Goal: Task Accomplishment & Management: Use online tool/utility

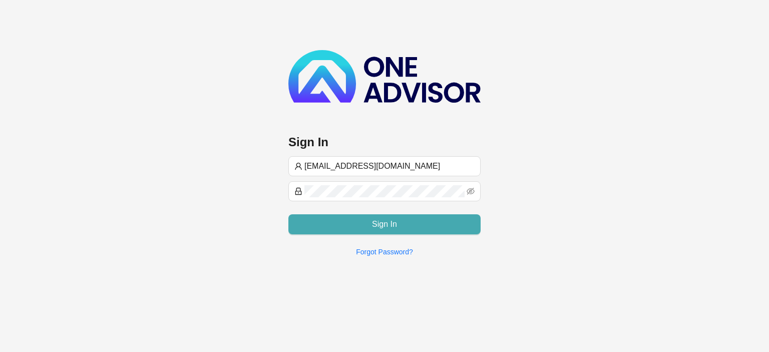
type input "[EMAIL_ADDRESS][DOMAIN_NAME]"
click at [360, 221] on button "Sign In" at bounding box center [384, 224] width 192 height 20
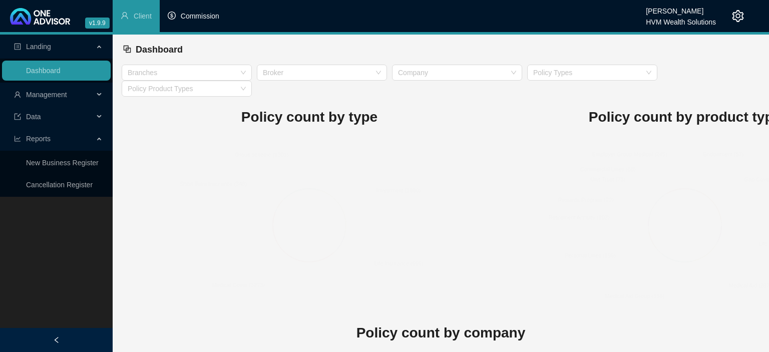
click at [189, 21] on li "Commission" at bounding box center [194, 16] width 68 height 32
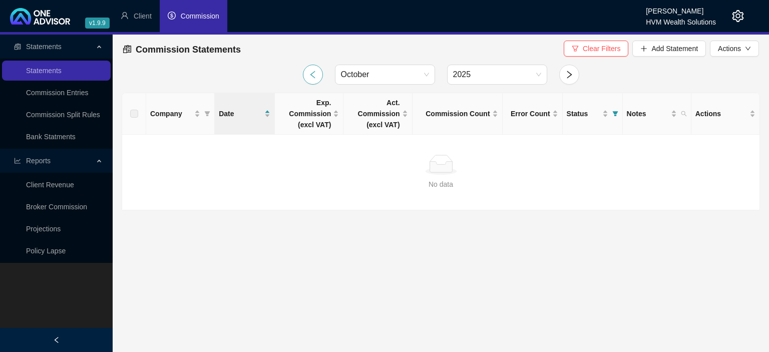
click at [304, 72] on button "button" at bounding box center [313, 75] width 20 height 20
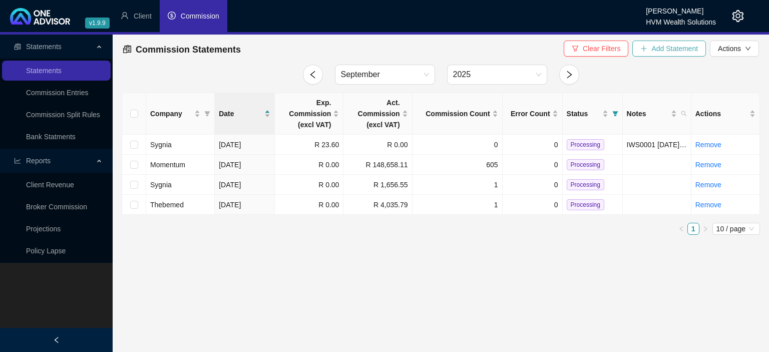
click at [644, 50] on icon "plus" at bounding box center [644, 49] width 1 height 6
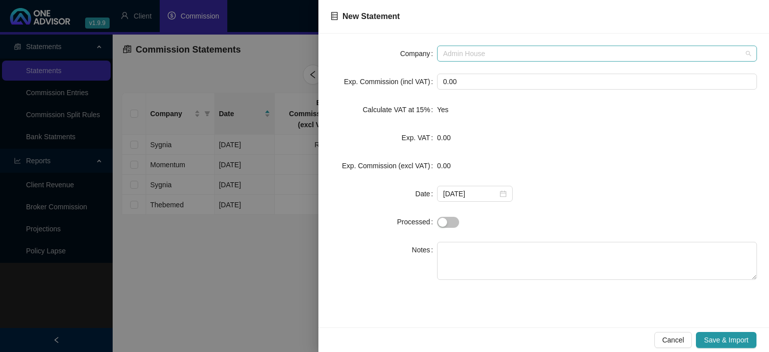
click at [453, 51] on span "Admin House" at bounding box center [597, 53] width 308 height 15
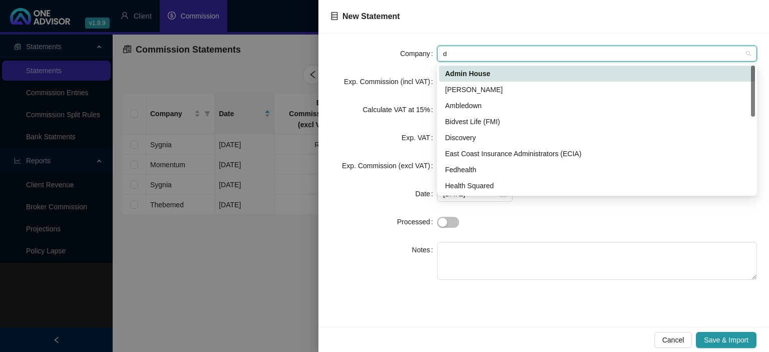
type input "di"
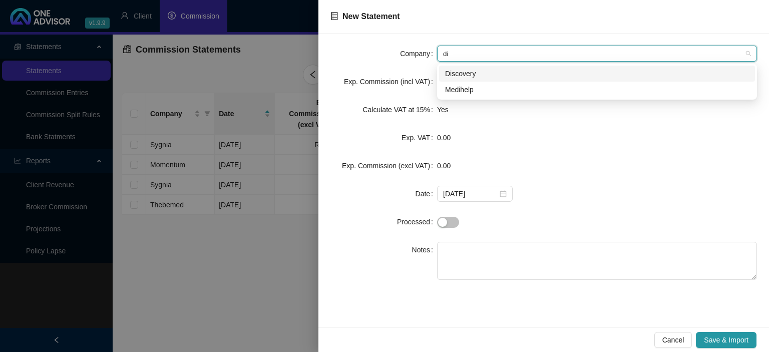
click at [460, 76] on div "Discovery" at bounding box center [597, 73] width 304 height 11
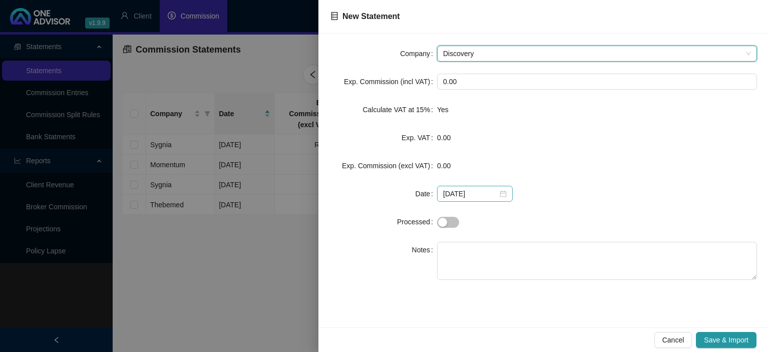
click at [500, 193] on div "[DATE]" at bounding box center [475, 193] width 64 height 11
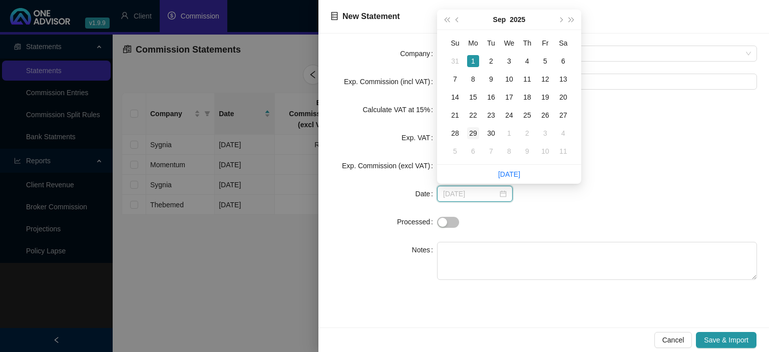
type input "[DATE]"
click at [474, 134] on div "29" at bounding box center [473, 133] width 12 height 12
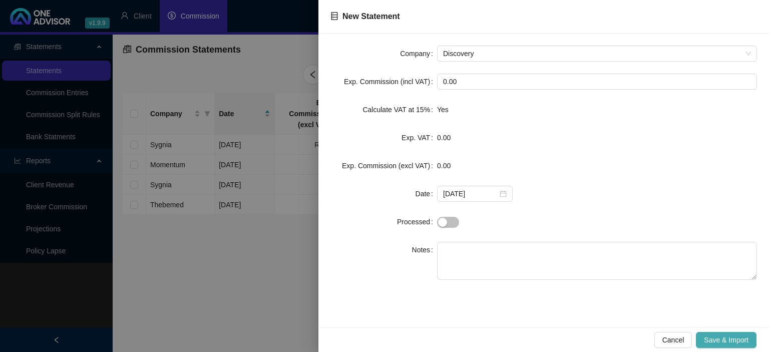
click at [712, 336] on span "Save & Import" at bounding box center [726, 339] width 45 height 11
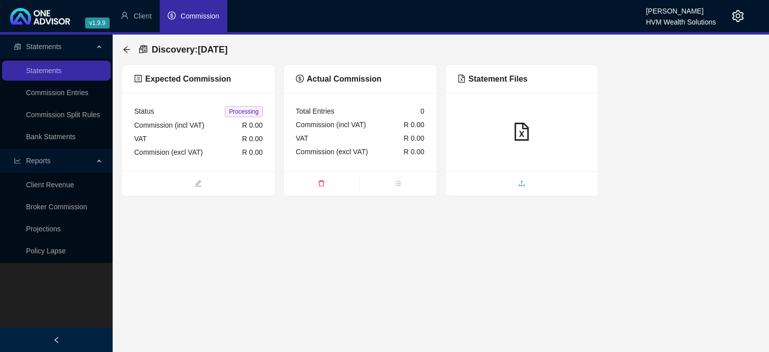
click at [504, 183] on span "upload" at bounding box center [521, 184] width 153 height 11
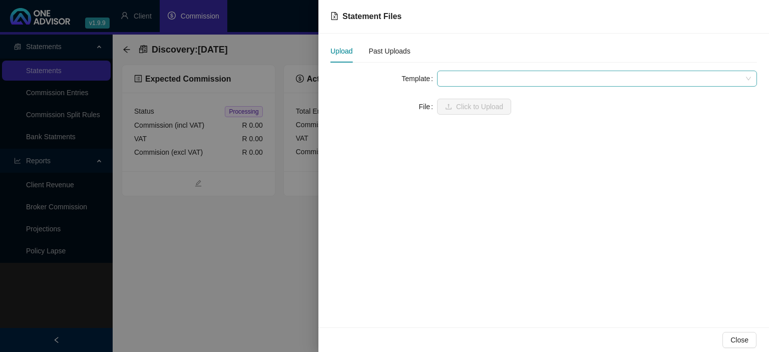
click at [455, 77] on span at bounding box center [597, 78] width 308 height 15
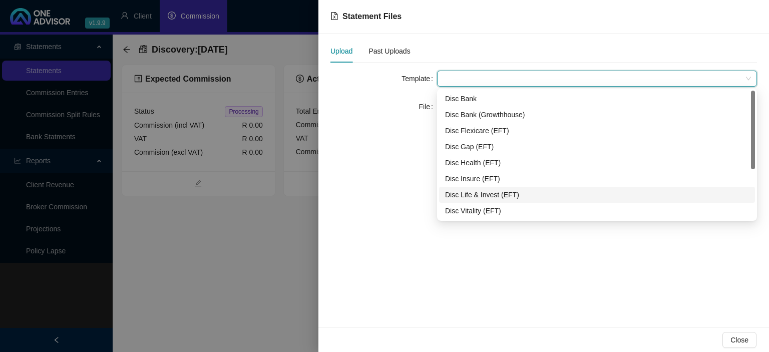
click at [463, 195] on div "Disc Life & Invest (EFT)" at bounding box center [597, 194] width 304 height 11
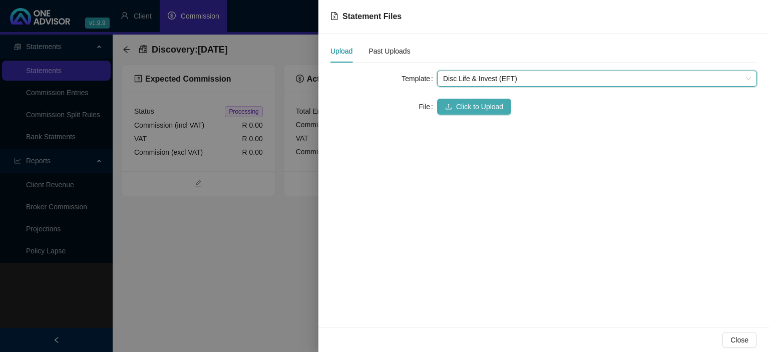
click at [459, 106] on span "Click to Upload" at bounding box center [479, 106] width 47 height 11
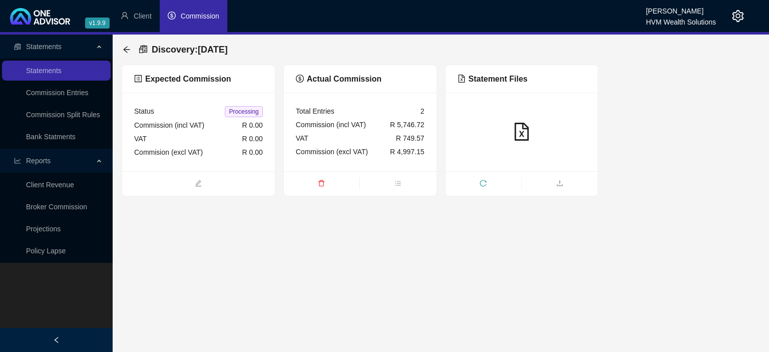
click at [131, 51] on div "Discovery : [DATE]" at bounding box center [178, 50] width 111 height 18
click at [127, 48] on icon "arrow-left" at bounding box center [127, 50] width 8 height 8
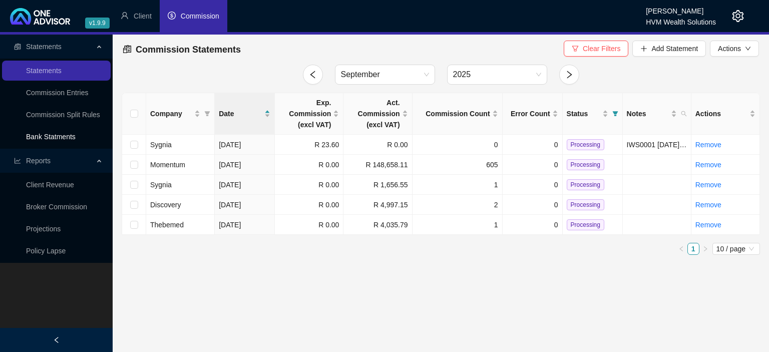
click at [68, 139] on link "Bank Statments" at bounding box center [51, 137] width 50 height 8
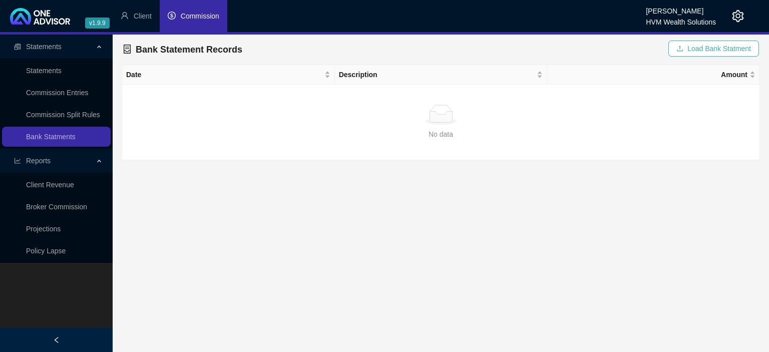
click at [682, 56] on button "Load Bank Statment" at bounding box center [713, 49] width 91 height 16
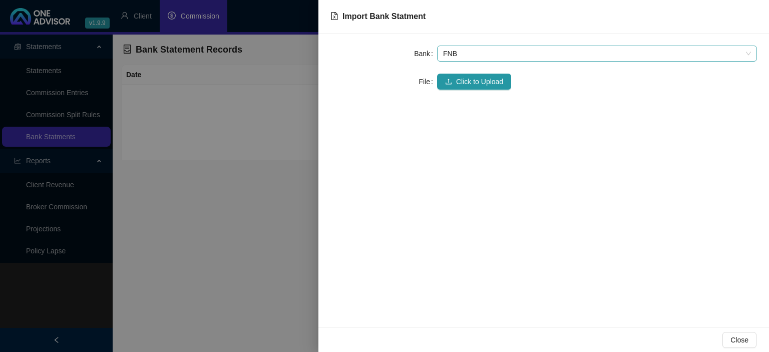
click at [477, 54] on span "FNB" at bounding box center [597, 53] width 308 height 15
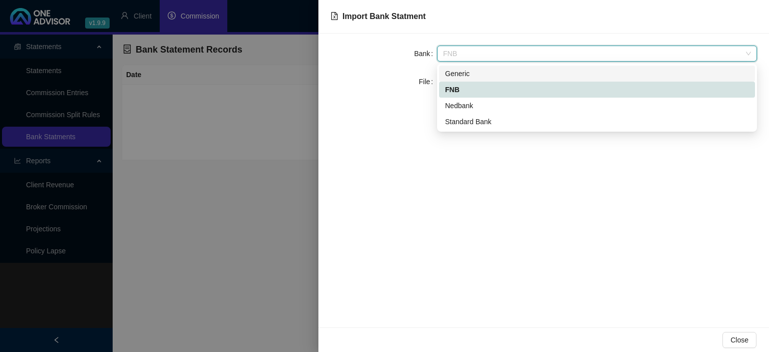
click at [469, 73] on div "Generic" at bounding box center [597, 73] width 304 height 11
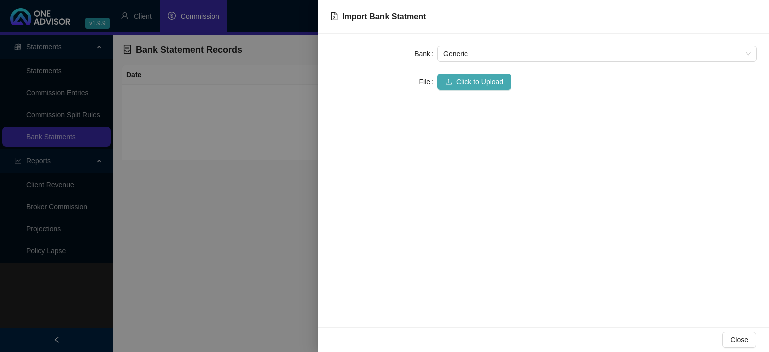
click at [466, 85] on span "Click to Upload" at bounding box center [479, 81] width 47 height 11
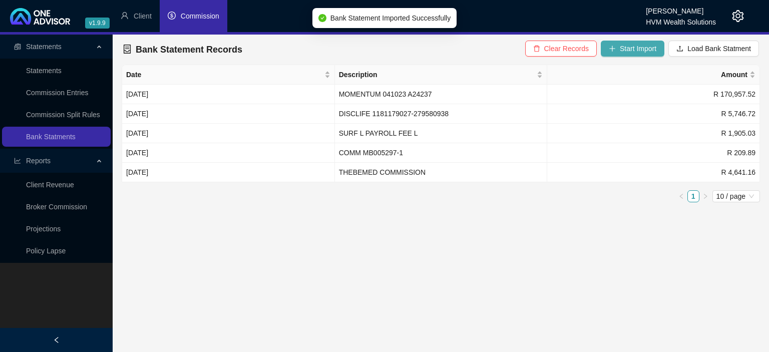
click at [637, 48] on span "Start Import" at bounding box center [638, 48] width 37 height 11
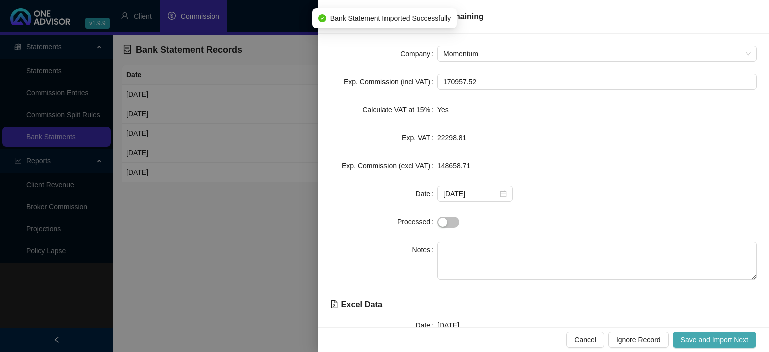
click at [704, 338] on span "Save and Import Next" at bounding box center [715, 339] width 68 height 11
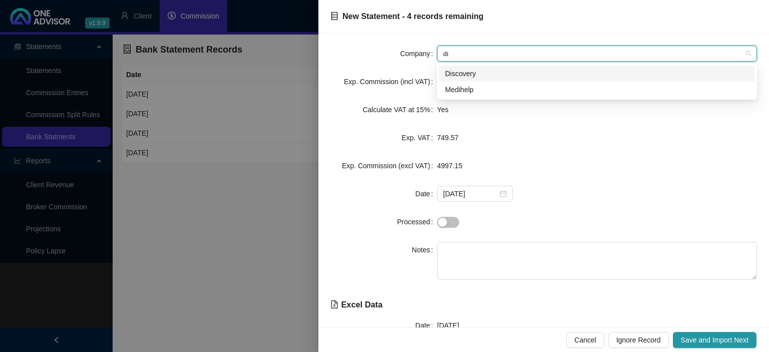
type input "dis"
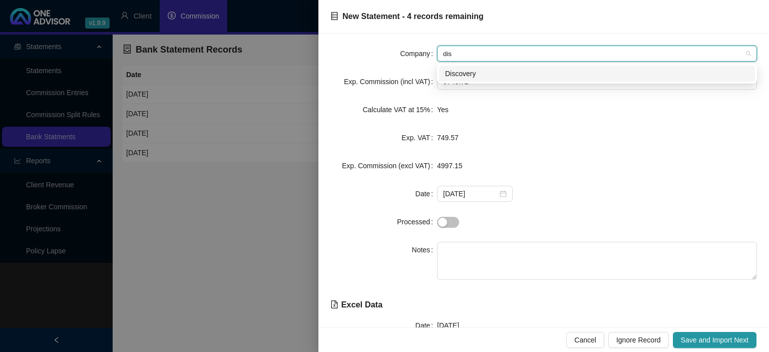
click at [452, 75] on div "Discovery" at bounding box center [597, 73] width 304 height 11
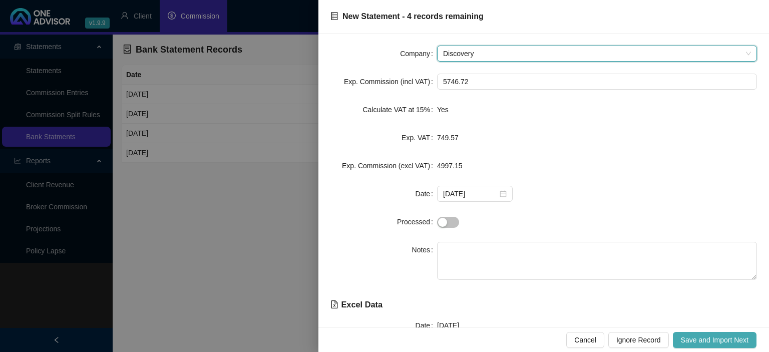
click at [710, 341] on span "Save and Import Next" at bounding box center [715, 339] width 68 height 11
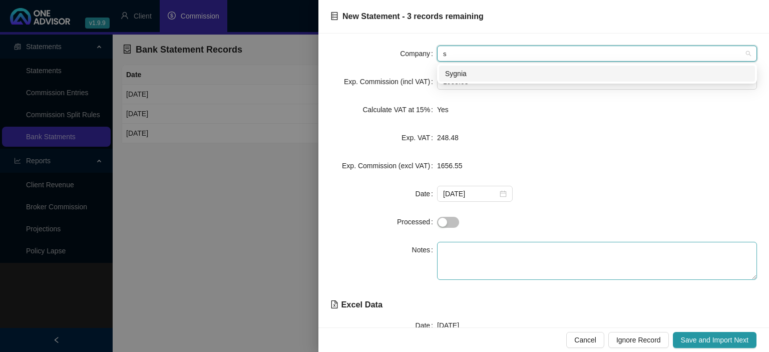
type input "sy"
click at [456, 80] on div "Sygnia" at bounding box center [597, 74] width 316 height 16
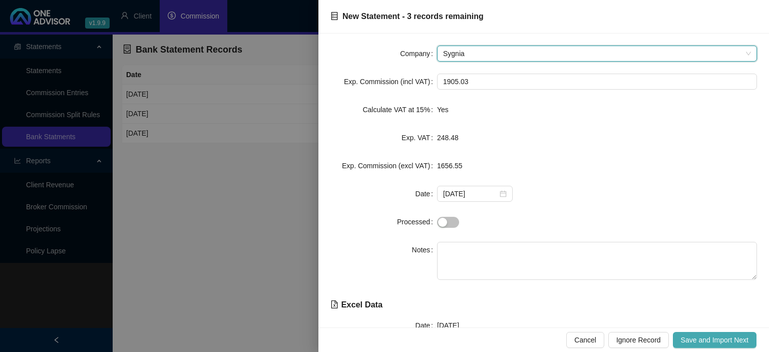
click at [695, 338] on span "Save and Import Next" at bounding box center [715, 339] width 68 height 11
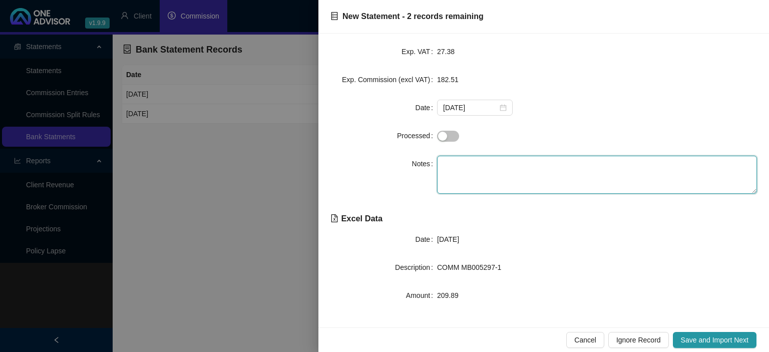
click at [451, 169] on textarea at bounding box center [597, 175] width 320 height 38
paste textarea "COMM MB005297-1"
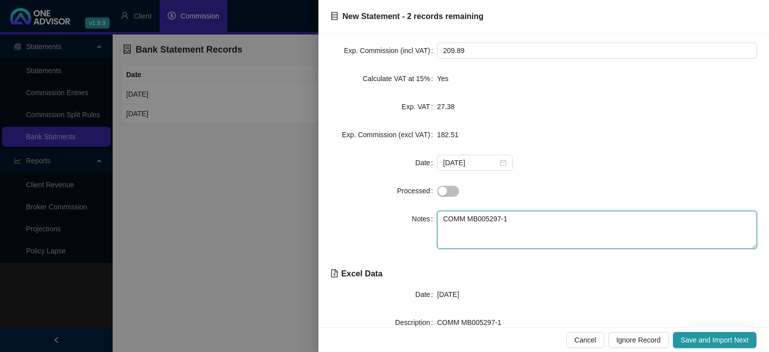
scroll to position [0, 0]
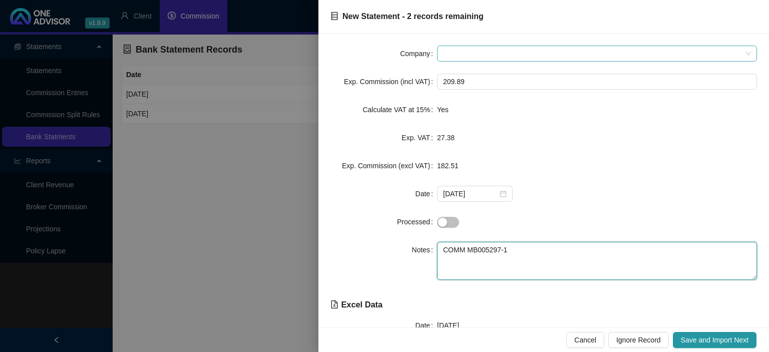
click at [449, 54] on span at bounding box center [597, 53] width 308 height 15
type textarea "COMM MB005297-1"
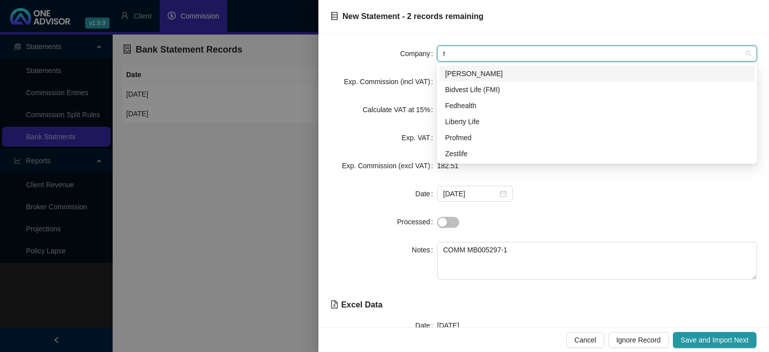
type input "fm"
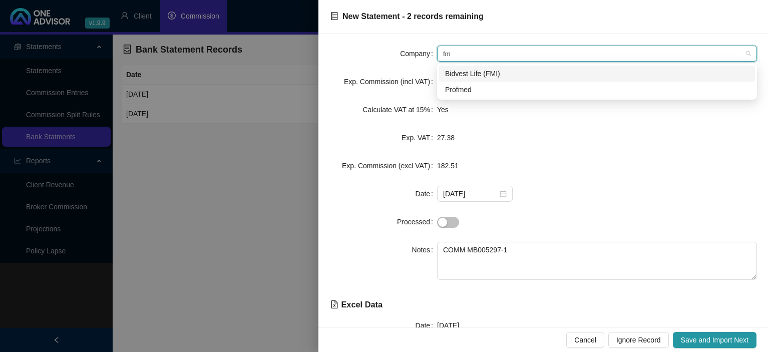
click at [454, 75] on div "Bidvest Life (FMI)" at bounding box center [597, 73] width 304 height 11
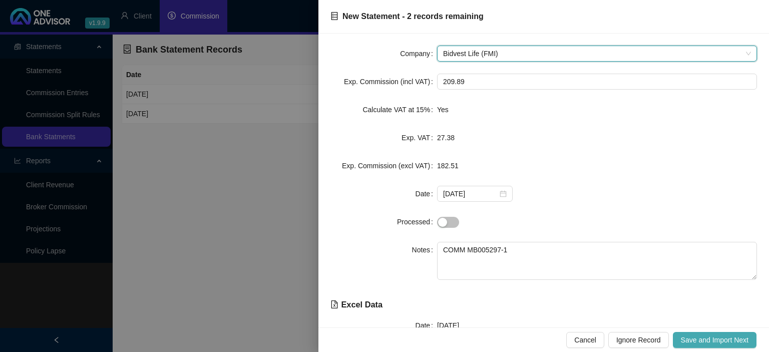
click at [695, 334] on button "Save and Import Next" at bounding box center [715, 340] width 84 height 16
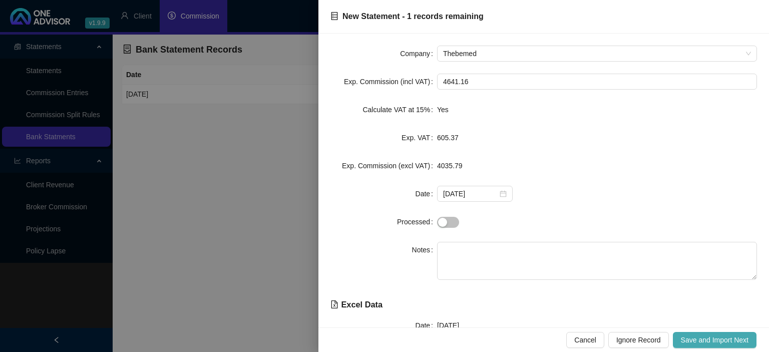
click at [692, 337] on span "Save and Import Next" at bounding box center [715, 339] width 68 height 11
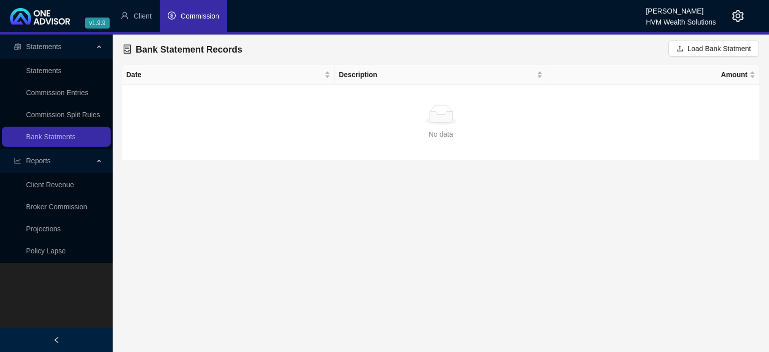
click at [203, 19] on span "Commission" at bounding box center [200, 16] width 39 height 8
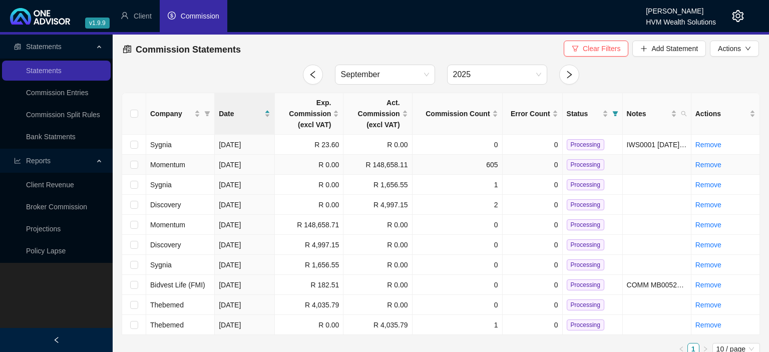
click at [129, 164] on td at bounding box center [134, 165] width 24 height 20
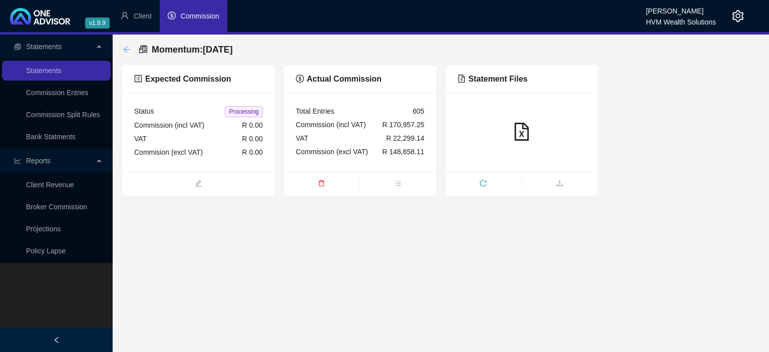
click at [125, 46] on div "back" at bounding box center [127, 50] width 8 height 9
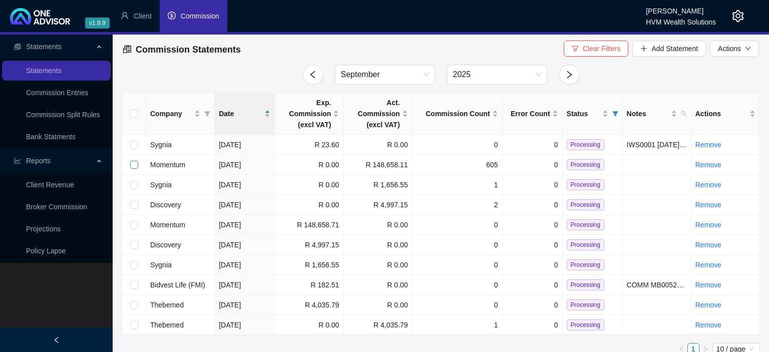
click at [135, 165] on input "checkbox" at bounding box center [134, 165] width 8 height 8
checkbox input "true"
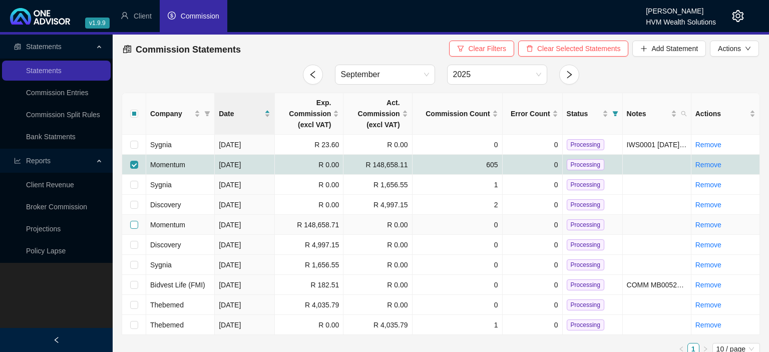
click at [135, 223] on input "checkbox" at bounding box center [134, 225] width 8 height 8
checkbox input "true"
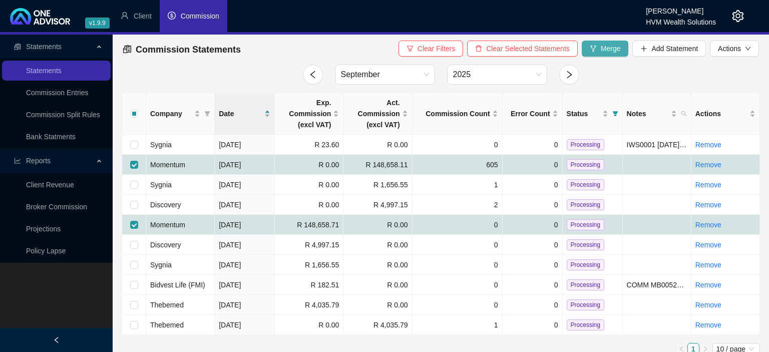
click at [615, 54] on span "Merge" at bounding box center [611, 48] width 20 height 11
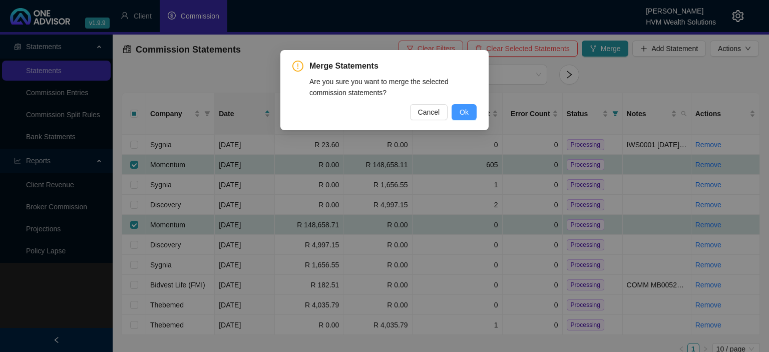
click at [464, 113] on span "Ok" at bounding box center [463, 112] width 9 height 11
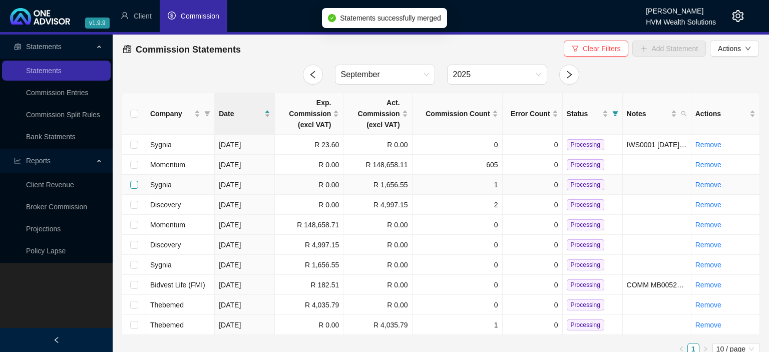
checkbox input "false"
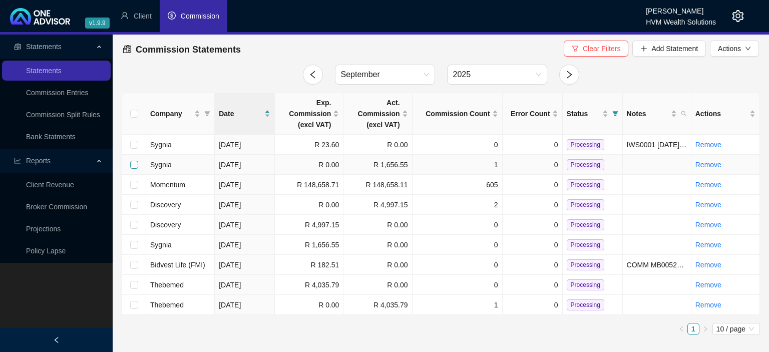
click at [133, 164] on input "checkbox" at bounding box center [134, 165] width 8 height 8
checkbox input "true"
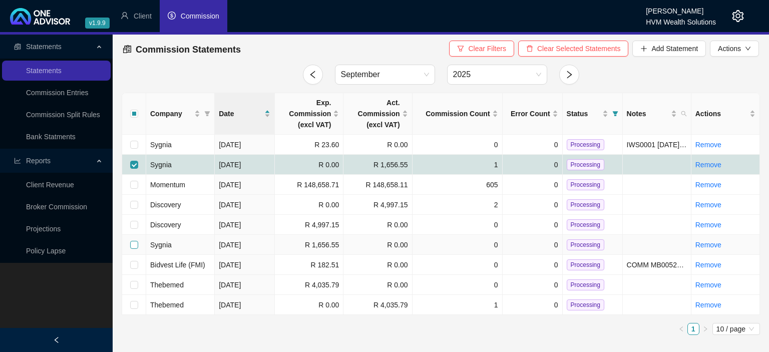
click at [133, 242] on input "checkbox" at bounding box center [134, 245] width 8 height 8
checkbox input "true"
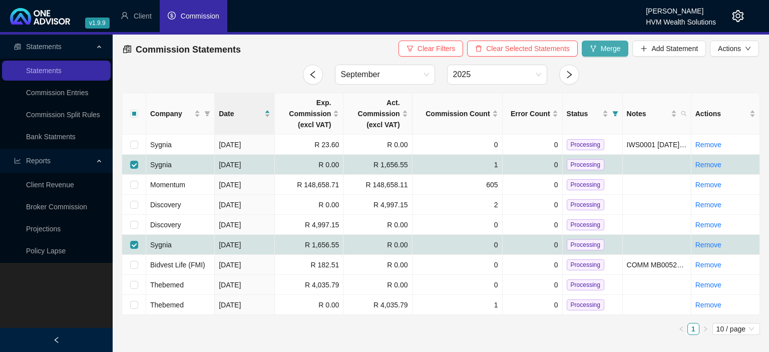
click at [604, 51] on span "Merge" at bounding box center [611, 48] width 20 height 11
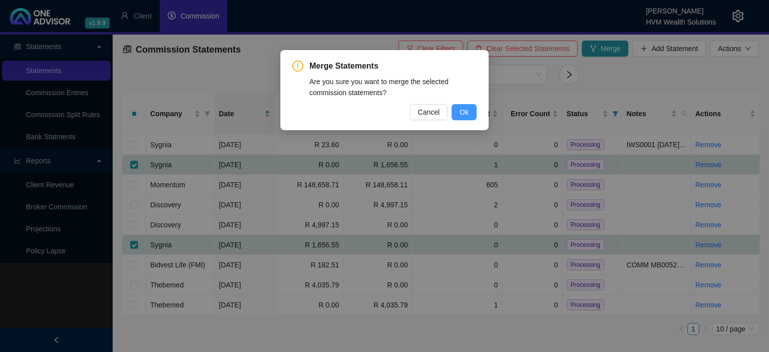
click at [465, 114] on span "Ok" at bounding box center [463, 112] width 9 height 11
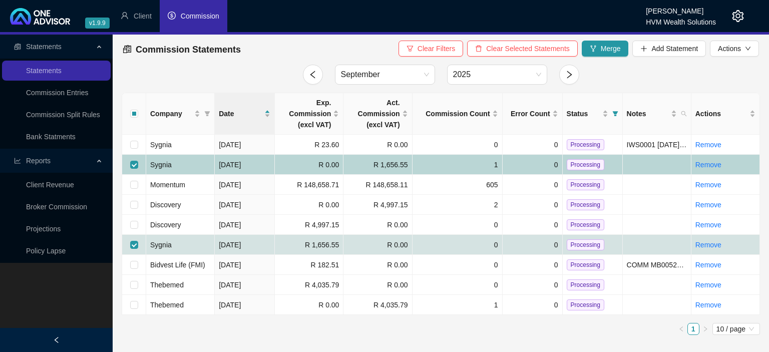
checkbox input "false"
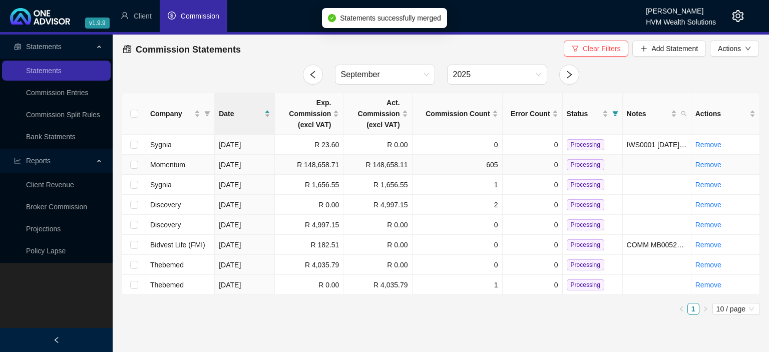
click at [578, 162] on span "Processing" at bounding box center [586, 164] width 38 height 11
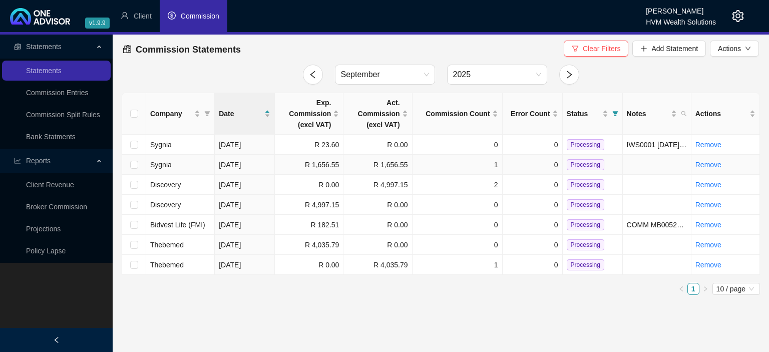
click at [582, 165] on span "Processing" at bounding box center [586, 164] width 38 height 11
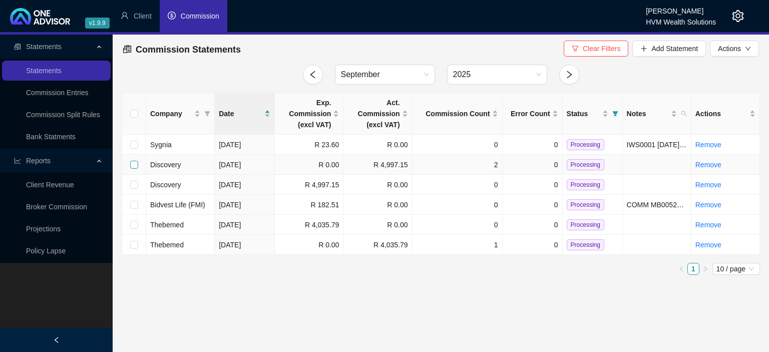
click at [133, 166] on input "checkbox" at bounding box center [134, 165] width 8 height 8
checkbox input "true"
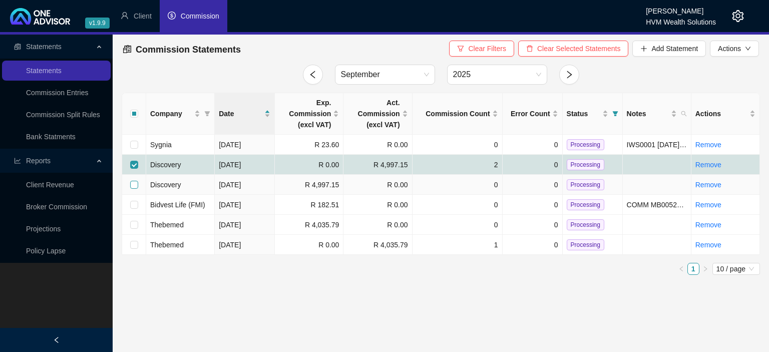
click at [135, 184] on input "checkbox" at bounding box center [134, 185] width 8 height 8
checkbox input "true"
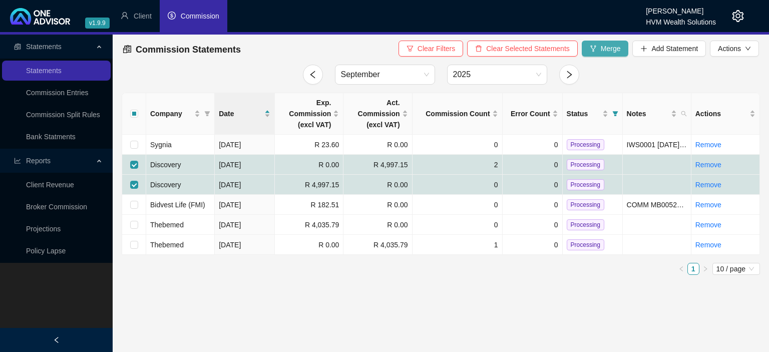
click at [605, 51] on span "Merge" at bounding box center [611, 48] width 20 height 11
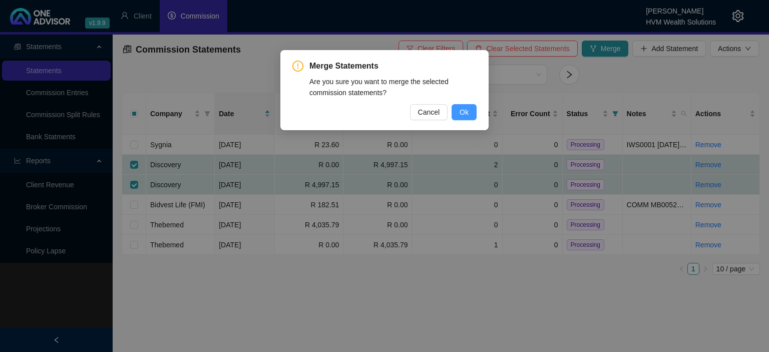
click at [470, 109] on button "Ok" at bounding box center [463, 112] width 25 height 16
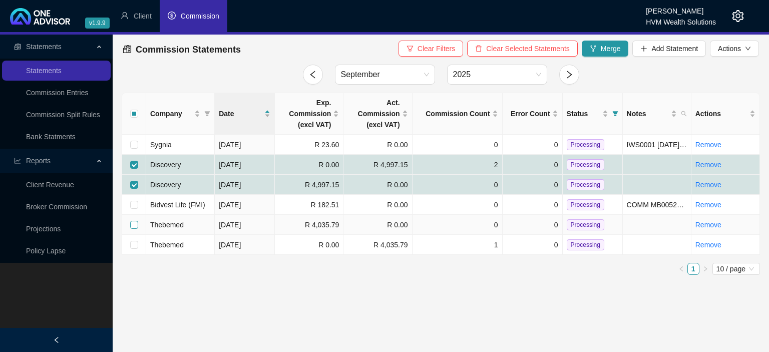
checkbox input "false"
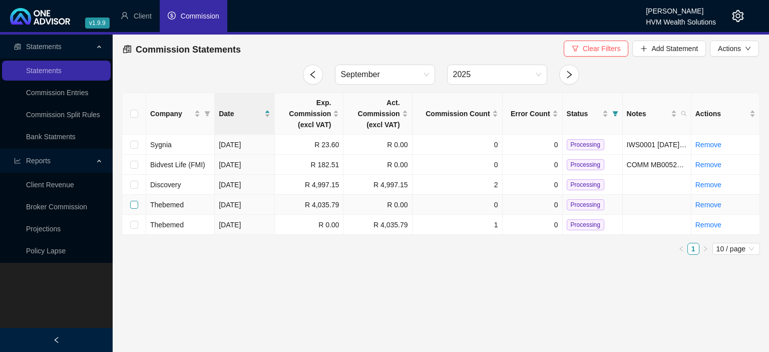
click at [134, 205] on input "checkbox" at bounding box center [134, 205] width 8 height 8
checkbox input "true"
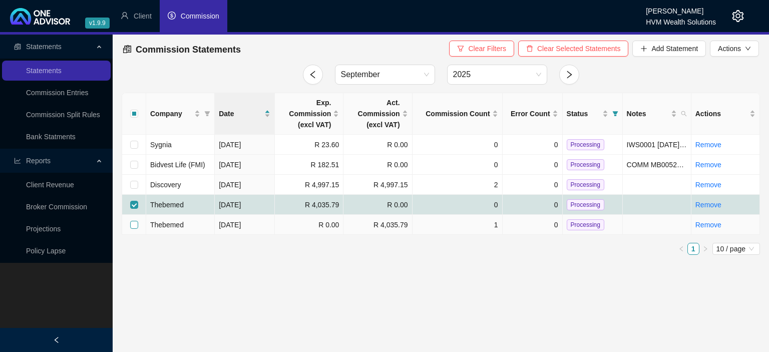
click at [135, 226] on input "checkbox" at bounding box center [134, 225] width 8 height 8
checkbox input "true"
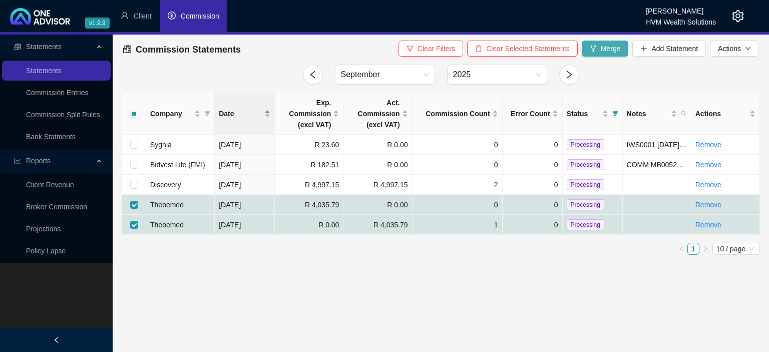
click at [609, 50] on span "Merge" at bounding box center [611, 48] width 20 height 11
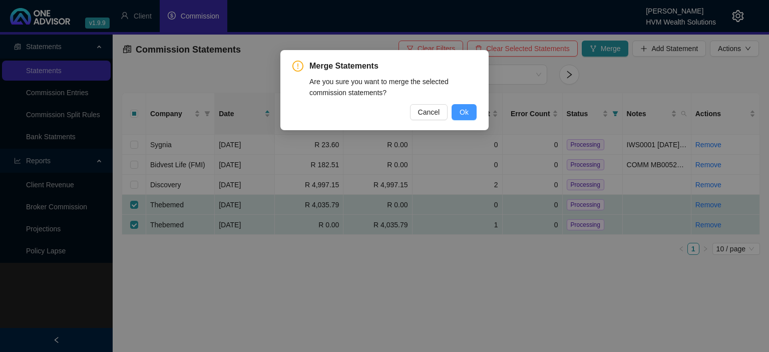
click at [466, 116] on span "Ok" at bounding box center [463, 112] width 9 height 11
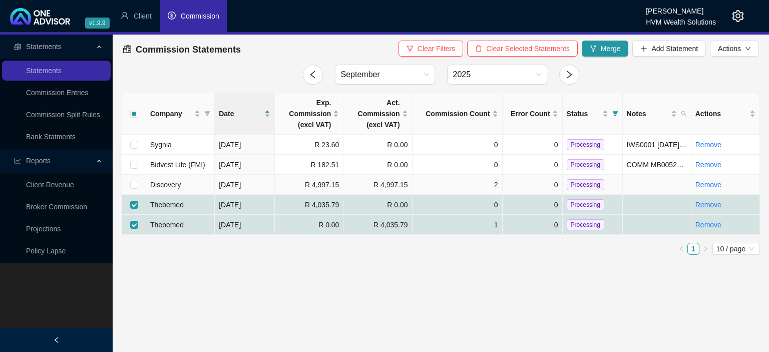
checkbox input "false"
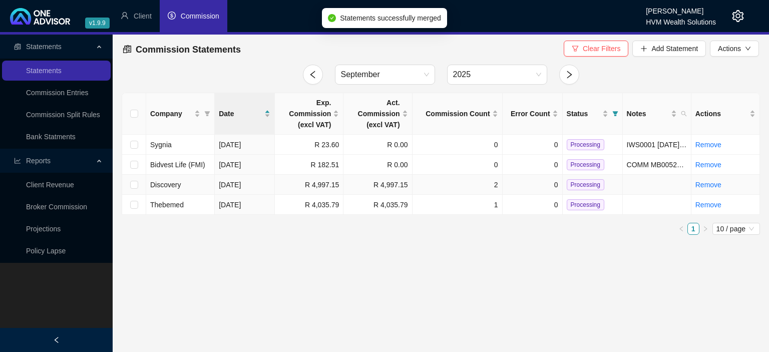
click at [577, 182] on span "Processing" at bounding box center [586, 184] width 38 height 11
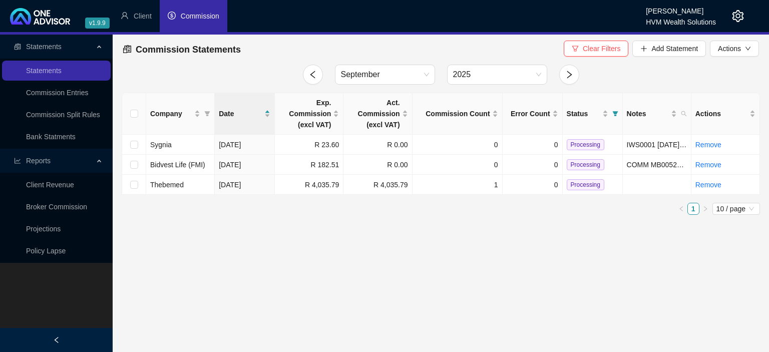
click at [577, 182] on span "Processing" at bounding box center [586, 184] width 38 height 11
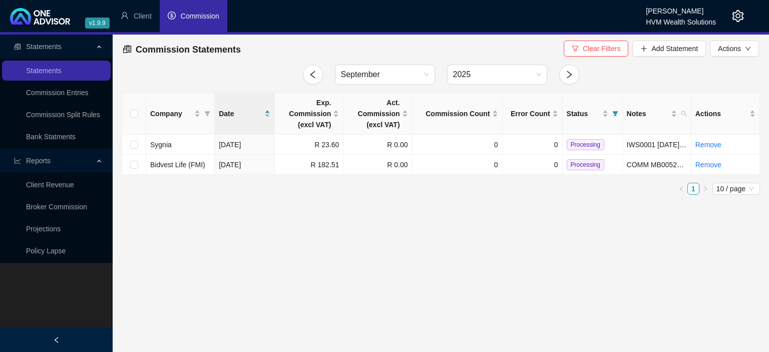
click at [736, 16] on icon "setting" at bounding box center [738, 16] width 12 height 12
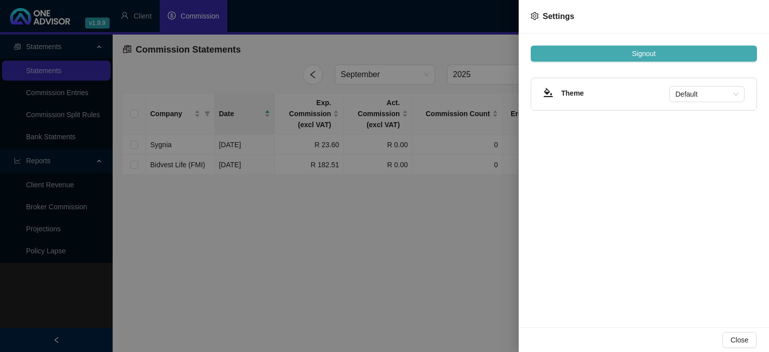
click at [634, 51] on span "Signout" at bounding box center [644, 53] width 24 height 11
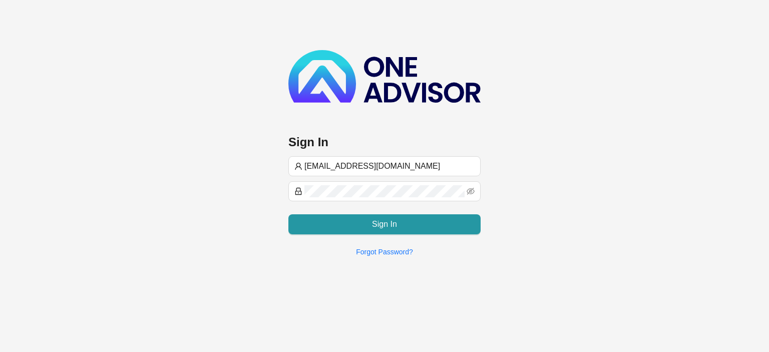
type input "[EMAIL_ADDRESS][DOMAIN_NAME]"
